Goal: Information Seeking & Learning: Learn about a topic

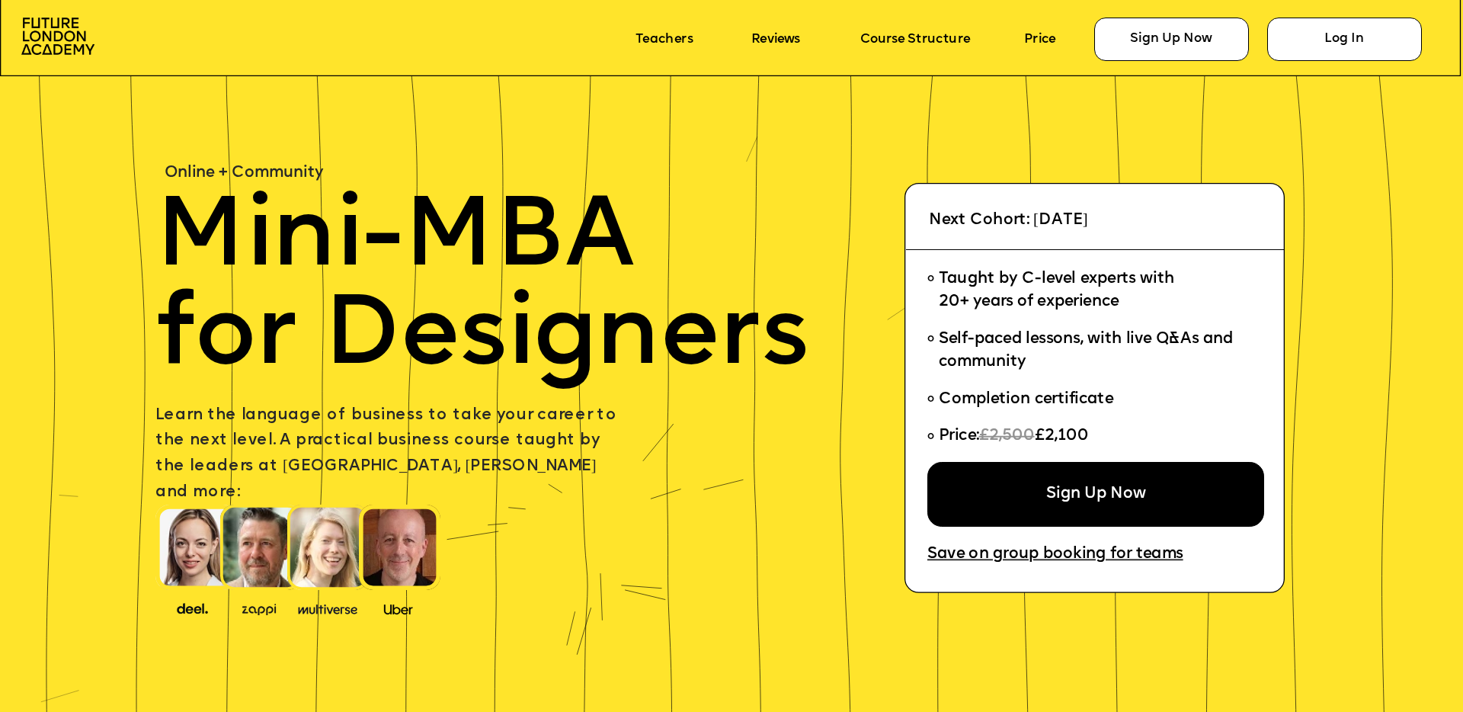
scroll to position [72, 0]
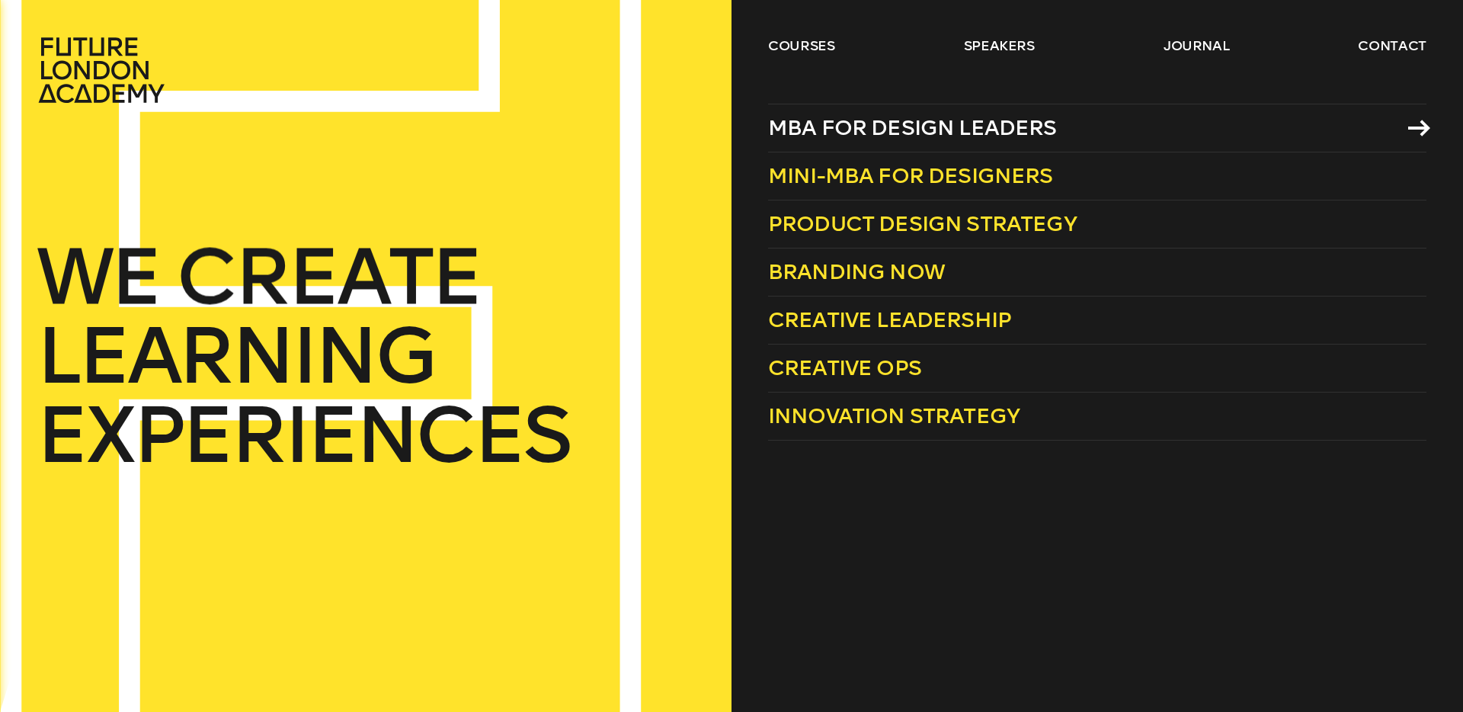
click at [841, 130] on span "MBA for Design Leaders" at bounding box center [912, 127] width 289 height 25
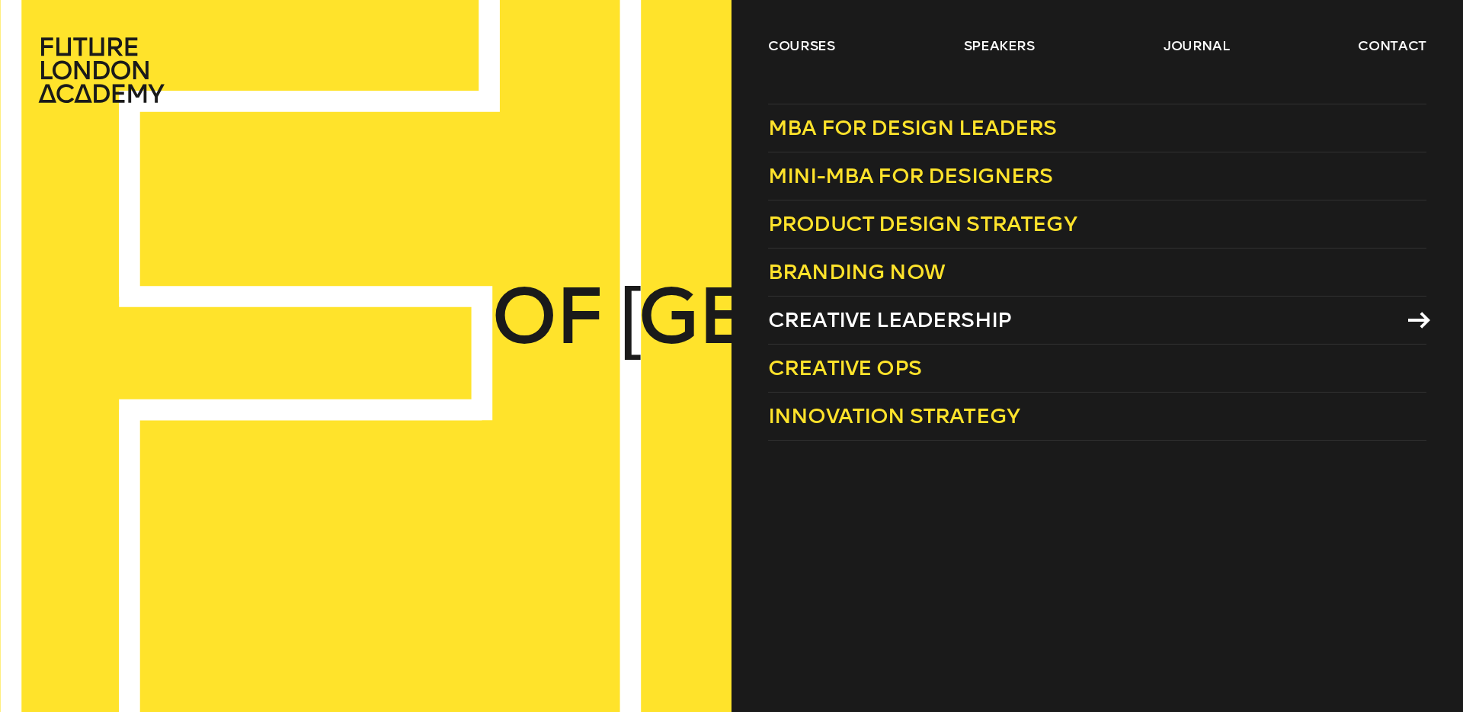
click at [913, 320] on span "Creative Leadership" at bounding box center [889, 319] width 243 height 25
